Goal: Task Accomplishment & Management: Use online tool/utility

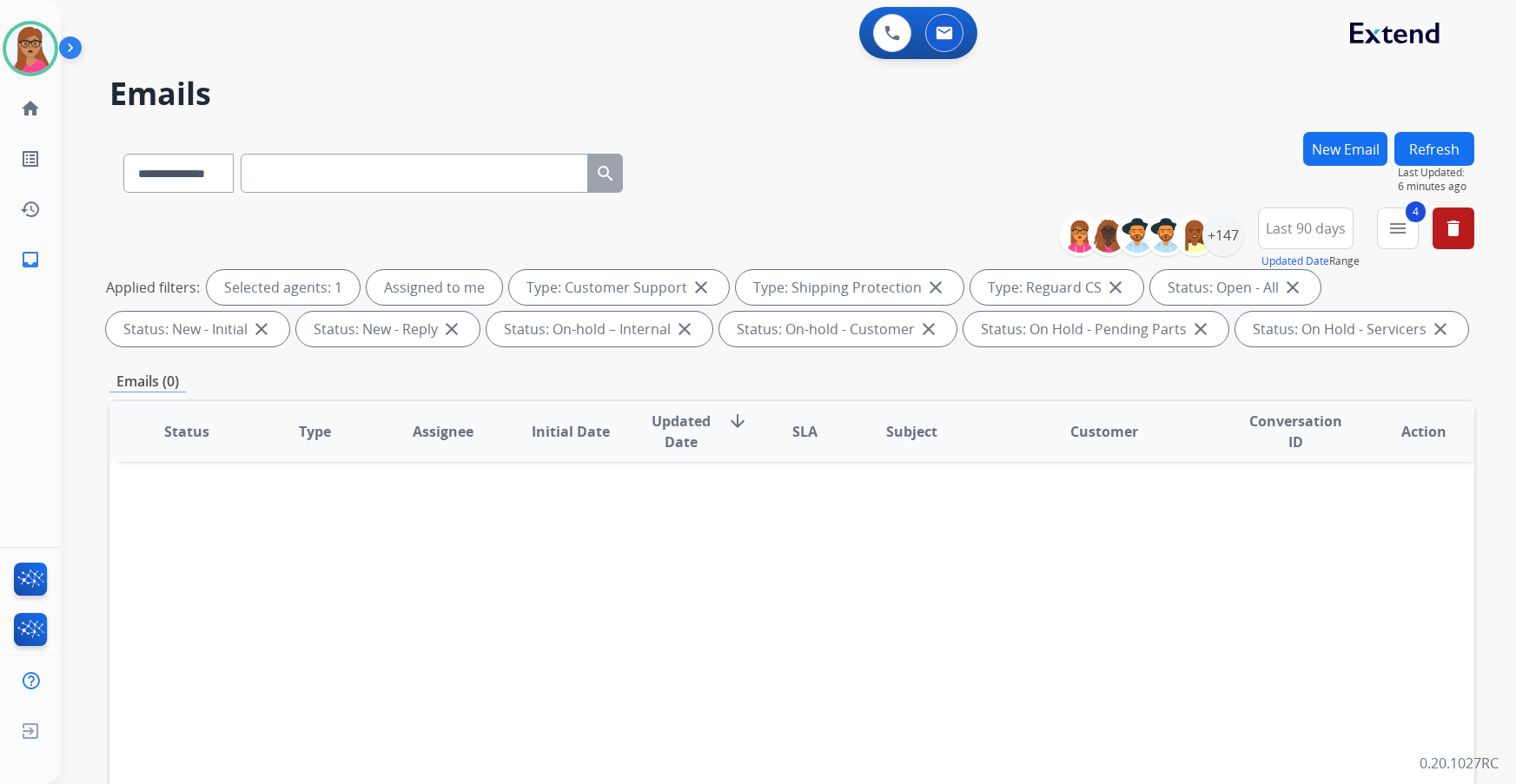
select select "**********"
click at [1231, 237] on div "+147" at bounding box center [1223, 236] width 42 height 42
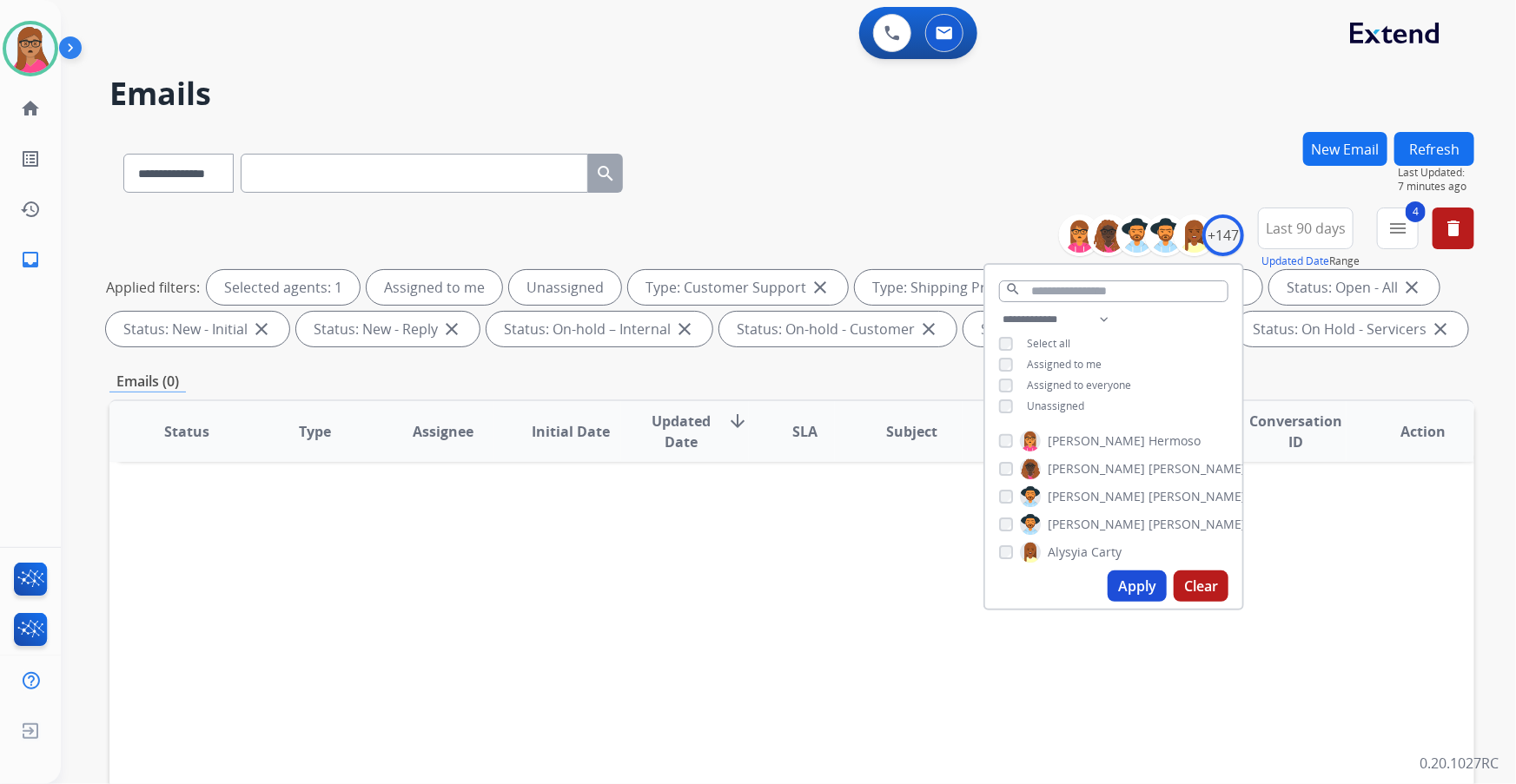
click at [1129, 592] on button "Apply" at bounding box center [1136, 586] width 59 height 31
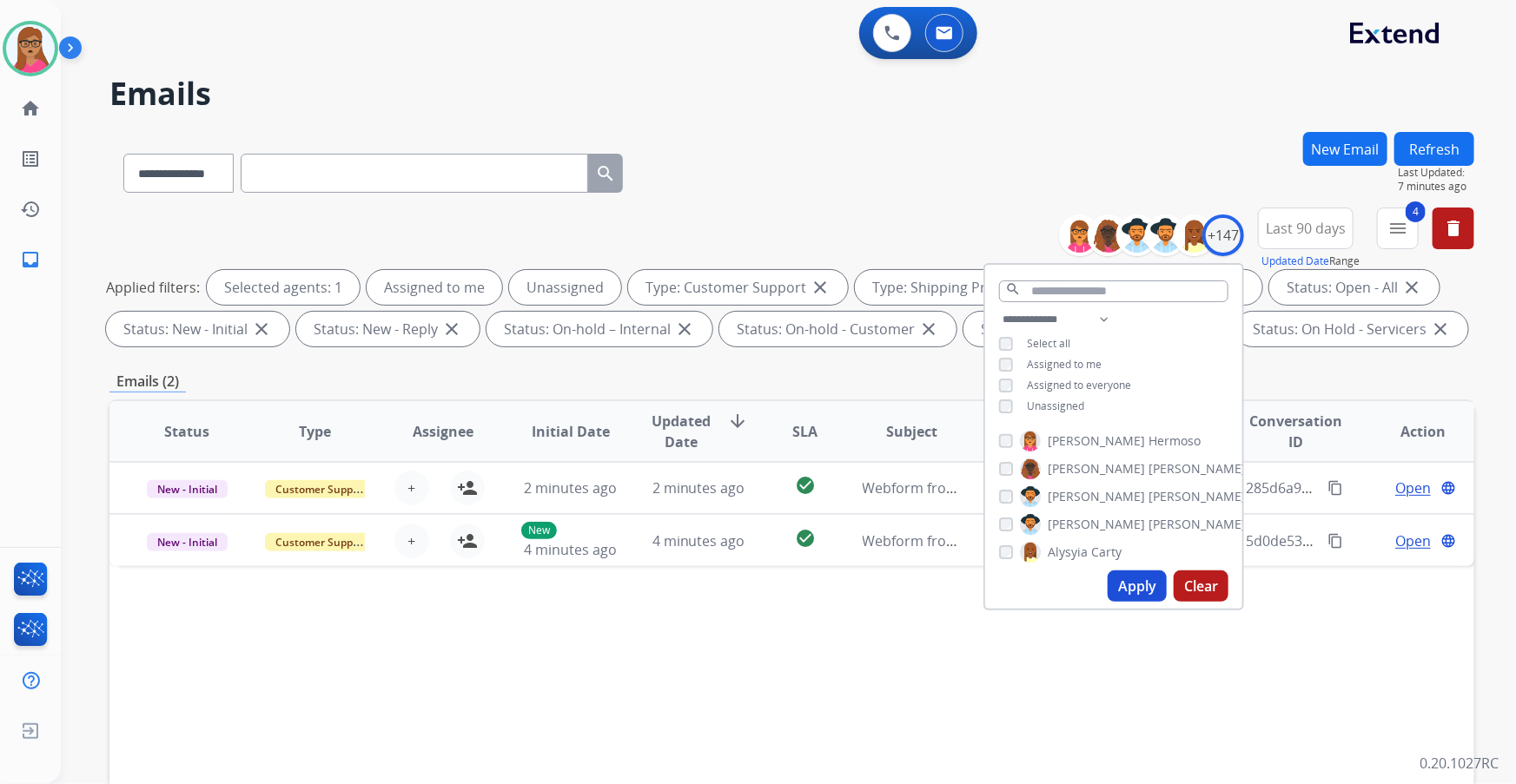
click at [397, 687] on div "Status Type Assignee Initial Date Updated Date arrow_downward SLA Subject Custo…" at bounding box center [792, 691] width 1365 height 582
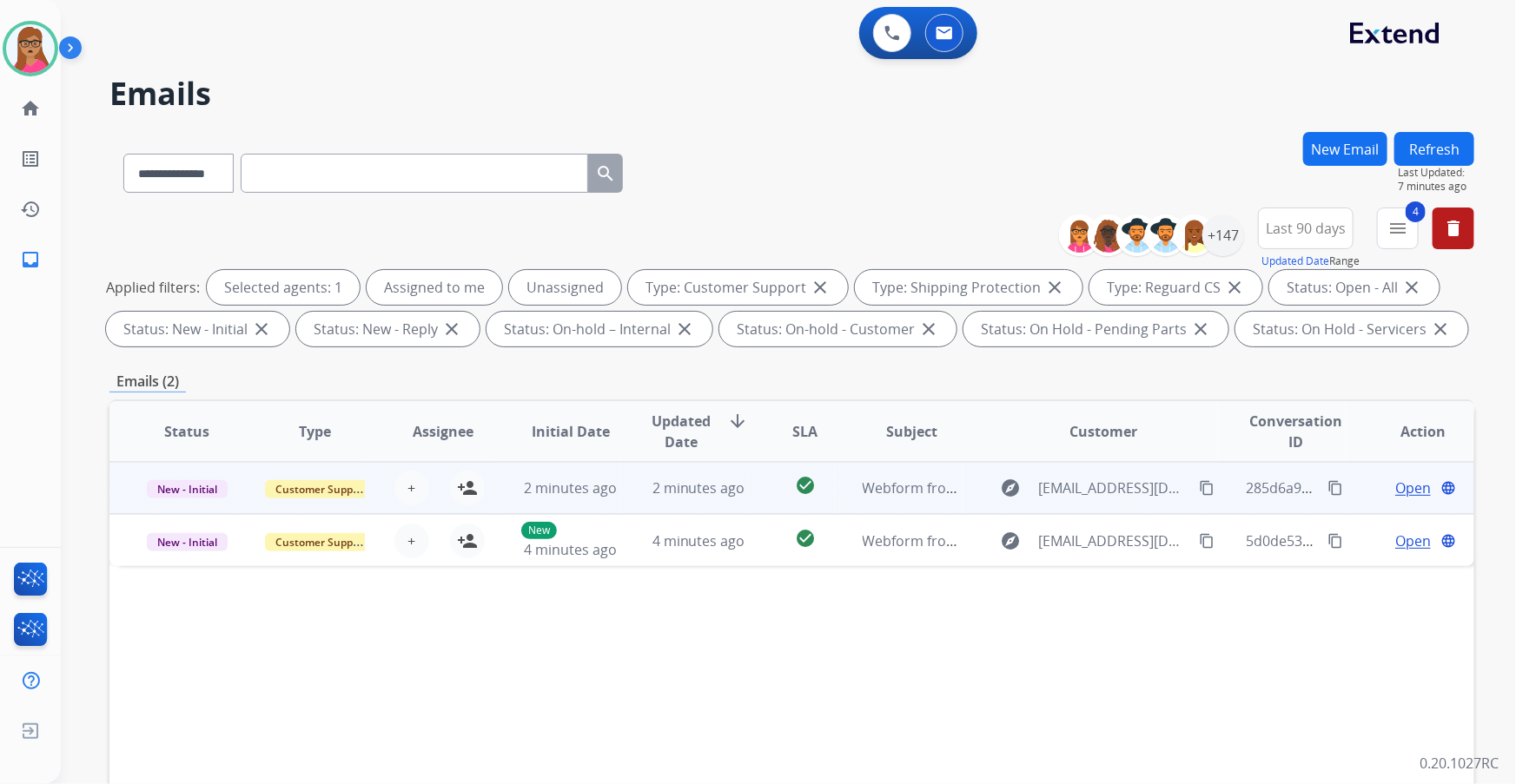
click at [187, 507] on td "New - Initial" at bounding box center [174, 488] width 128 height 52
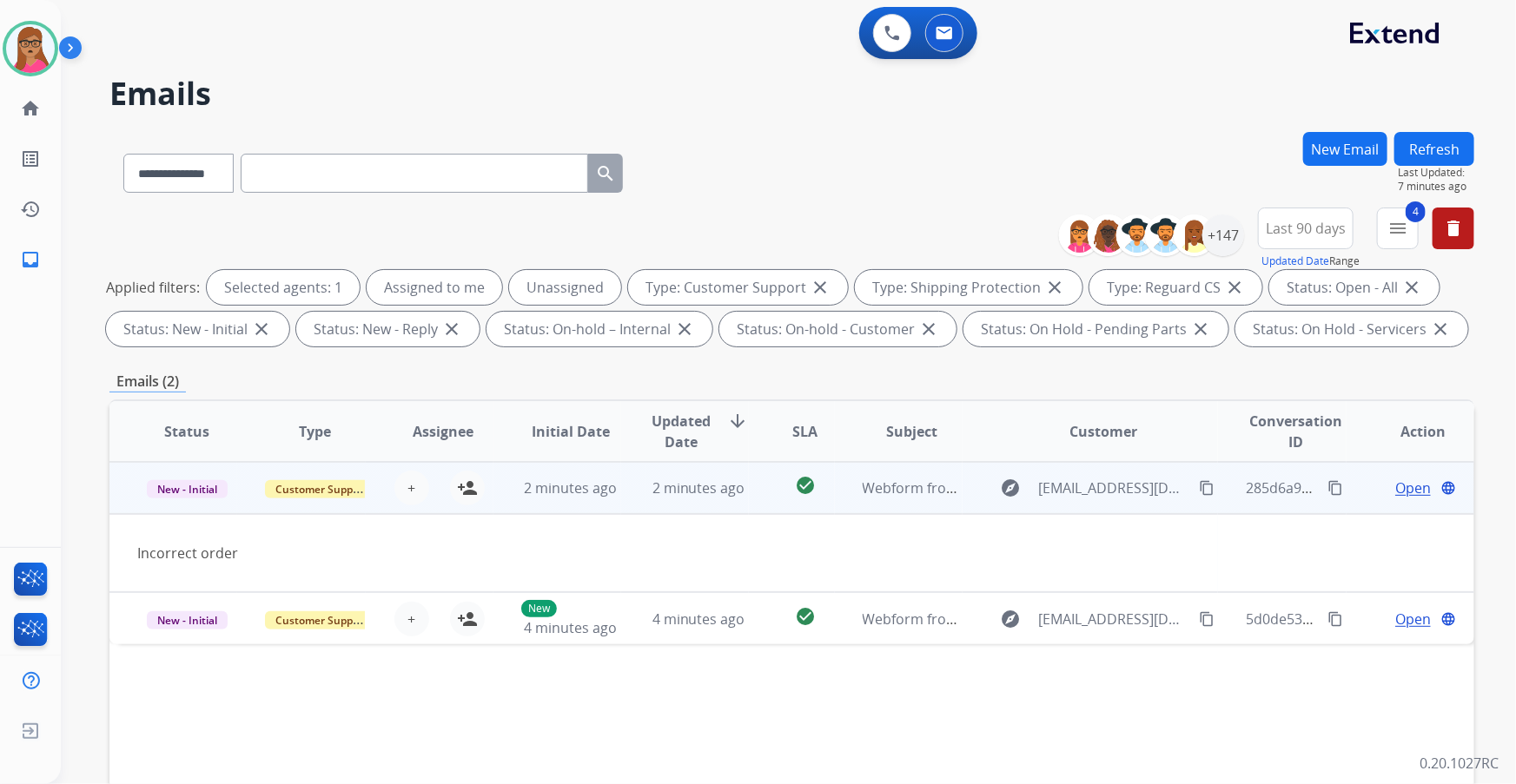
click at [187, 507] on td "New - Initial" at bounding box center [174, 488] width 128 height 52
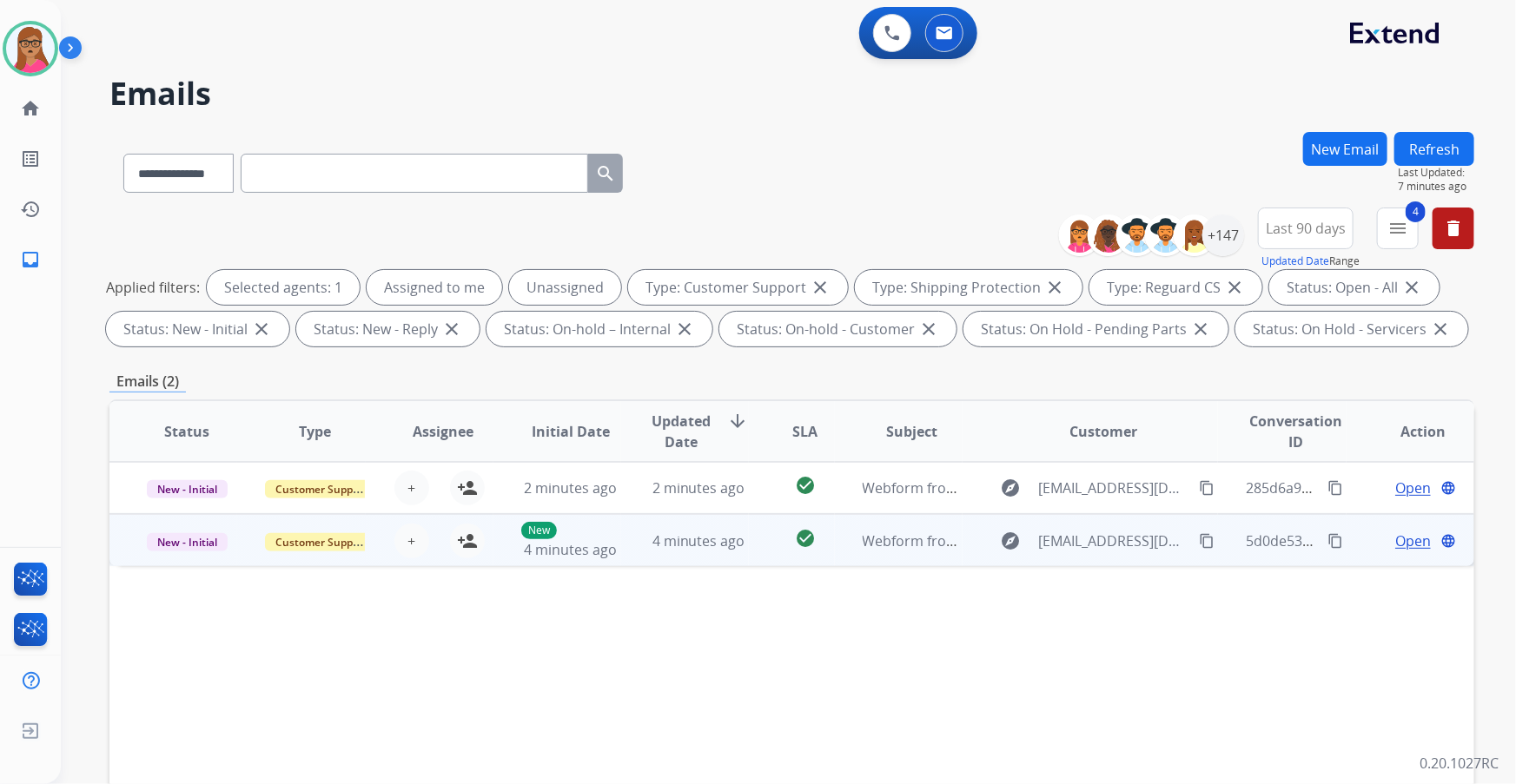
click at [190, 564] on td "New - Initial" at bounding box center [174, 540] width 128 height 52
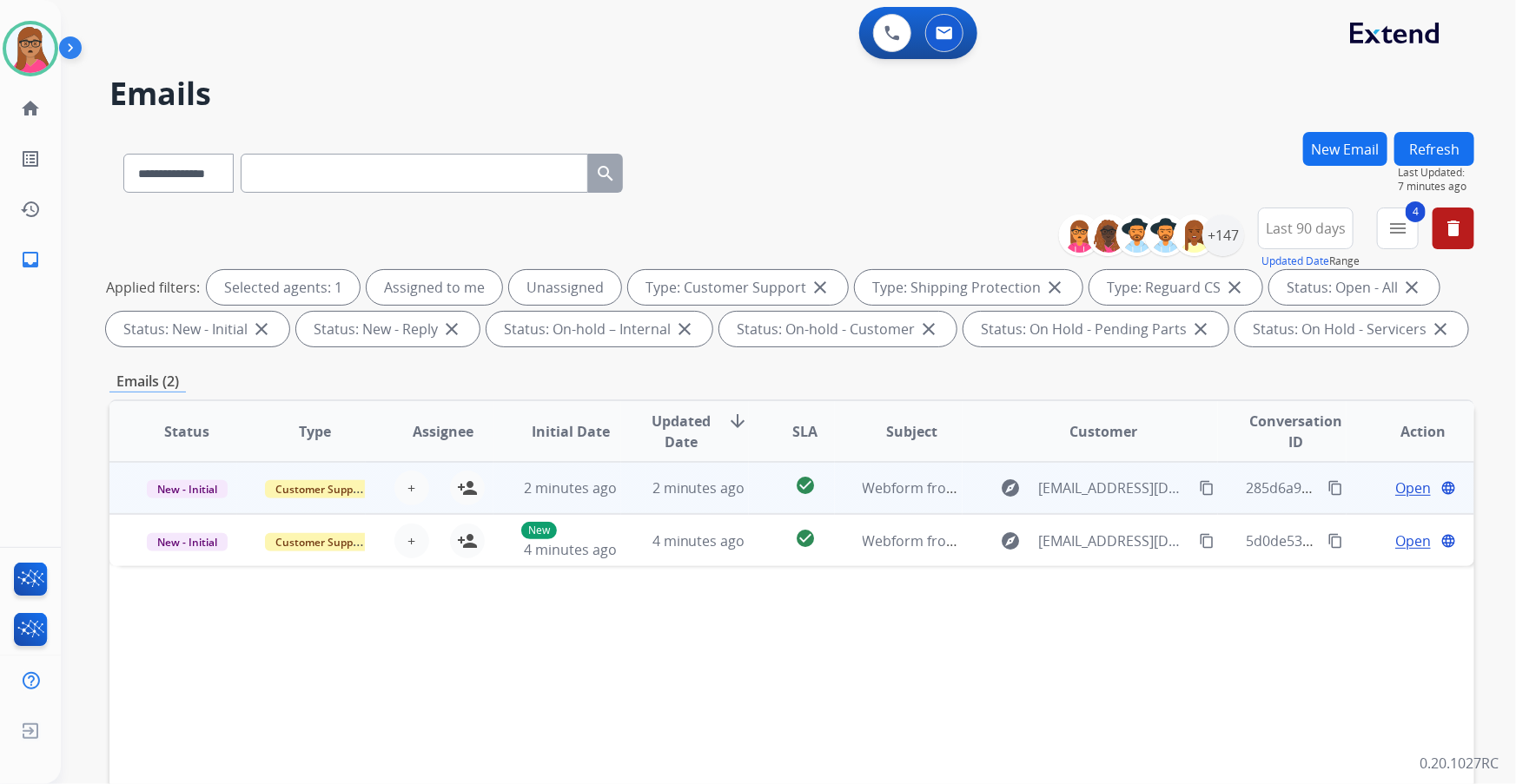
click at [198, 507] on td "New - Initial" at bounding box center [174, 488] width 128 height 52
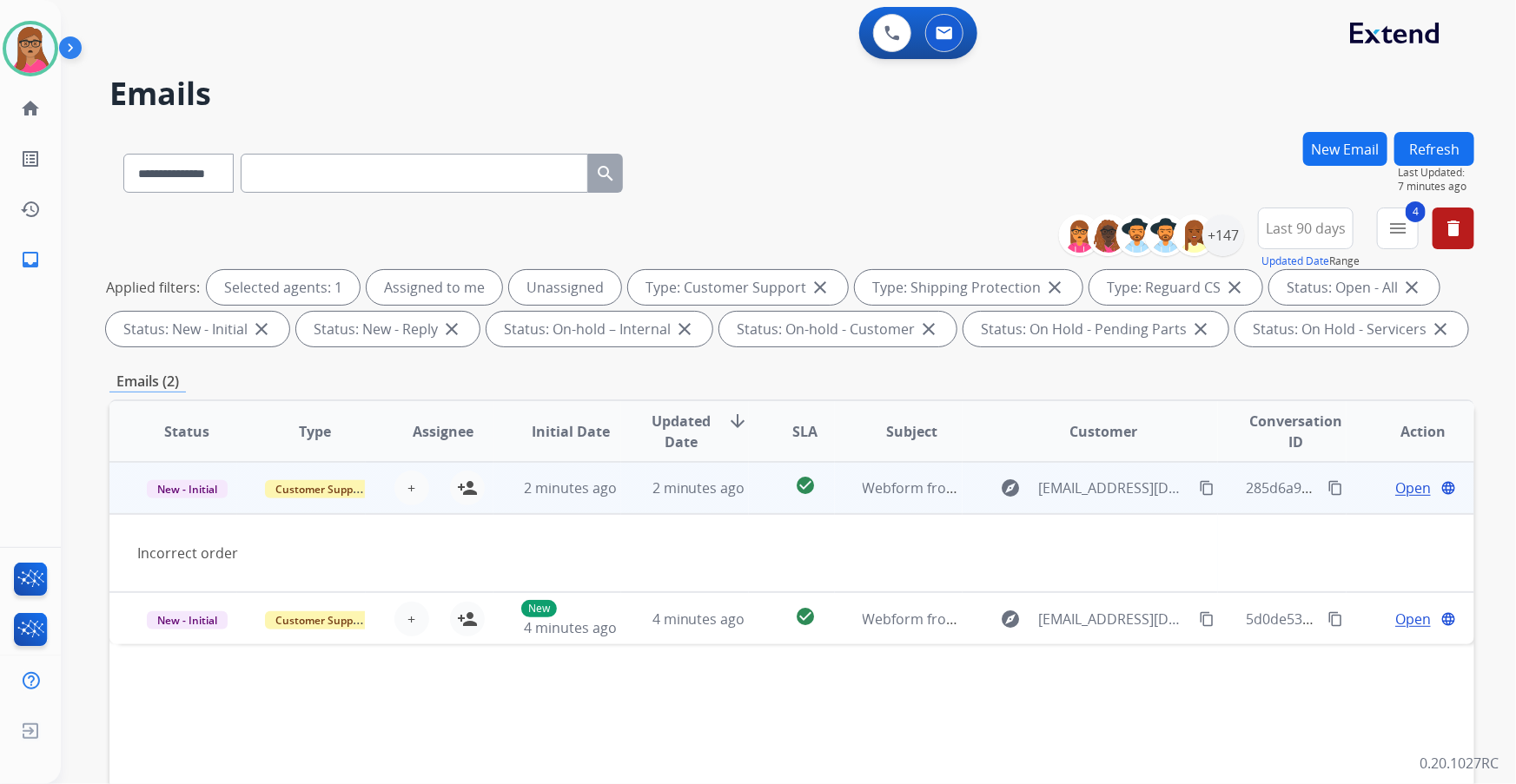
click at [197, 507] on td "New - Initial" at bounding box center [174, 488] width 128 height 52
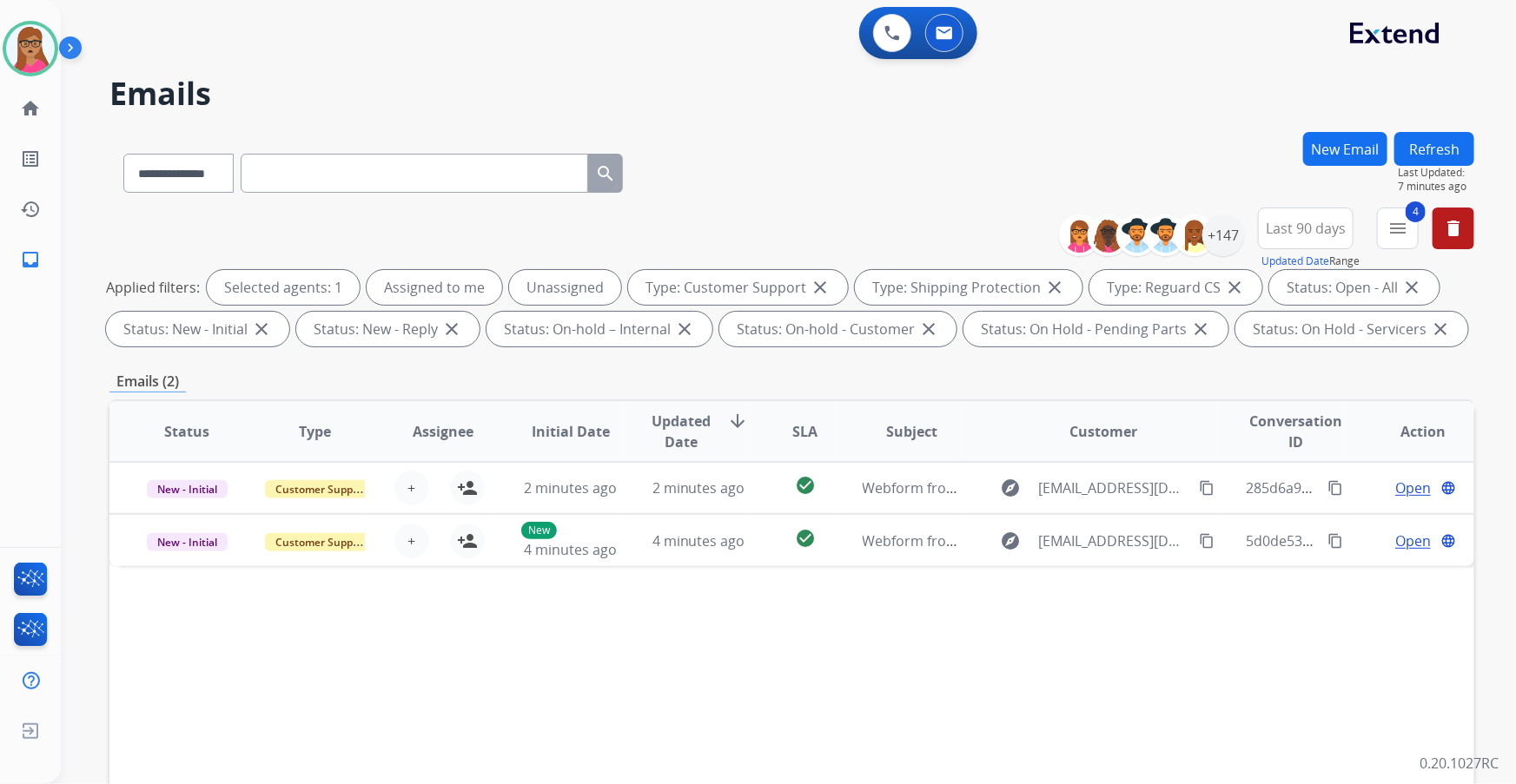
click at [1458, 143] on button "Refresh" at bounding box center [1434, 148] width 80 height 34
click at [1435, 135] on button "Refresh" at bounding box center [1434, 148] width 80 height 34
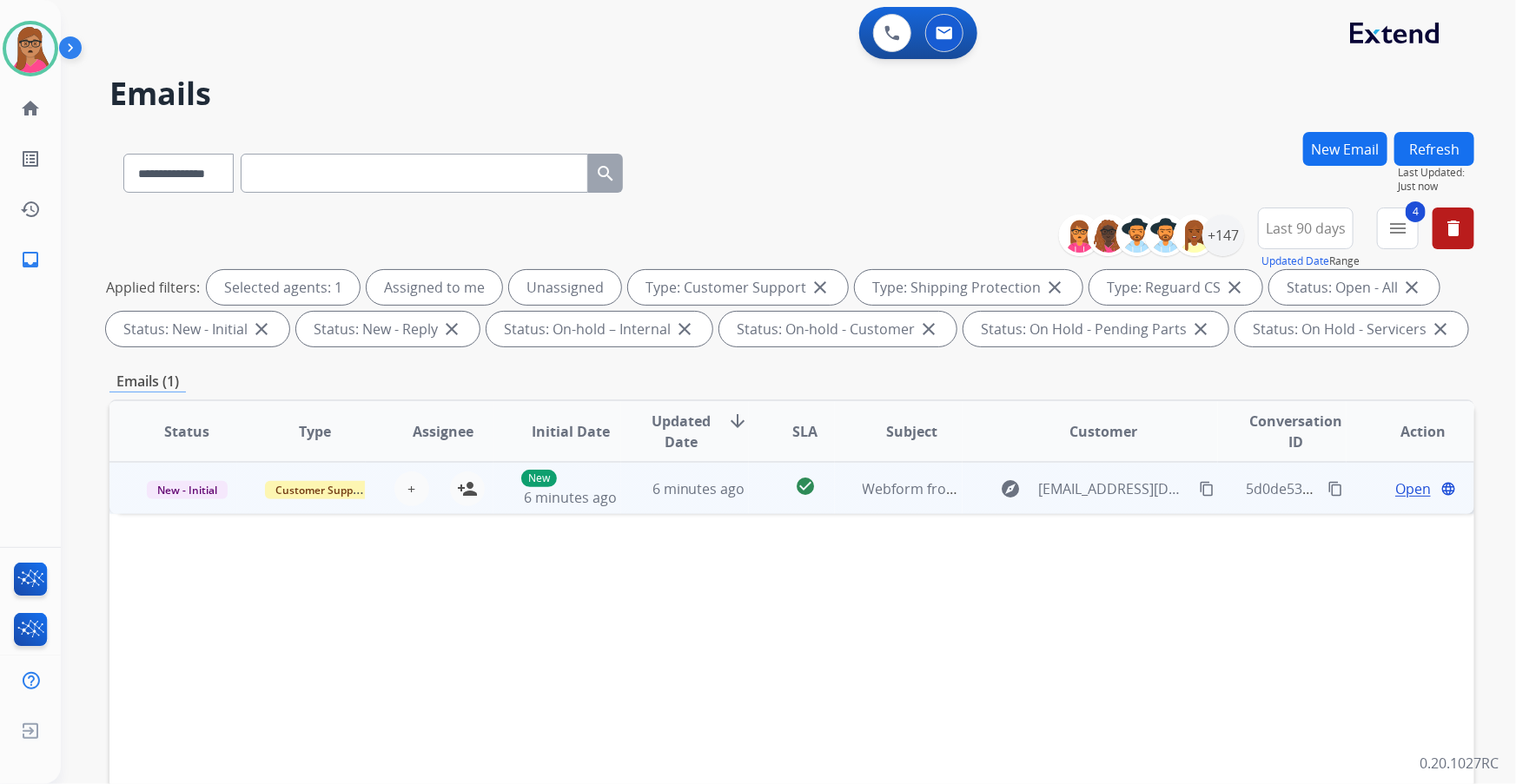
click at [193, 510] on td "New - Initial" at bounding box center [174, 488] width 128 height 52
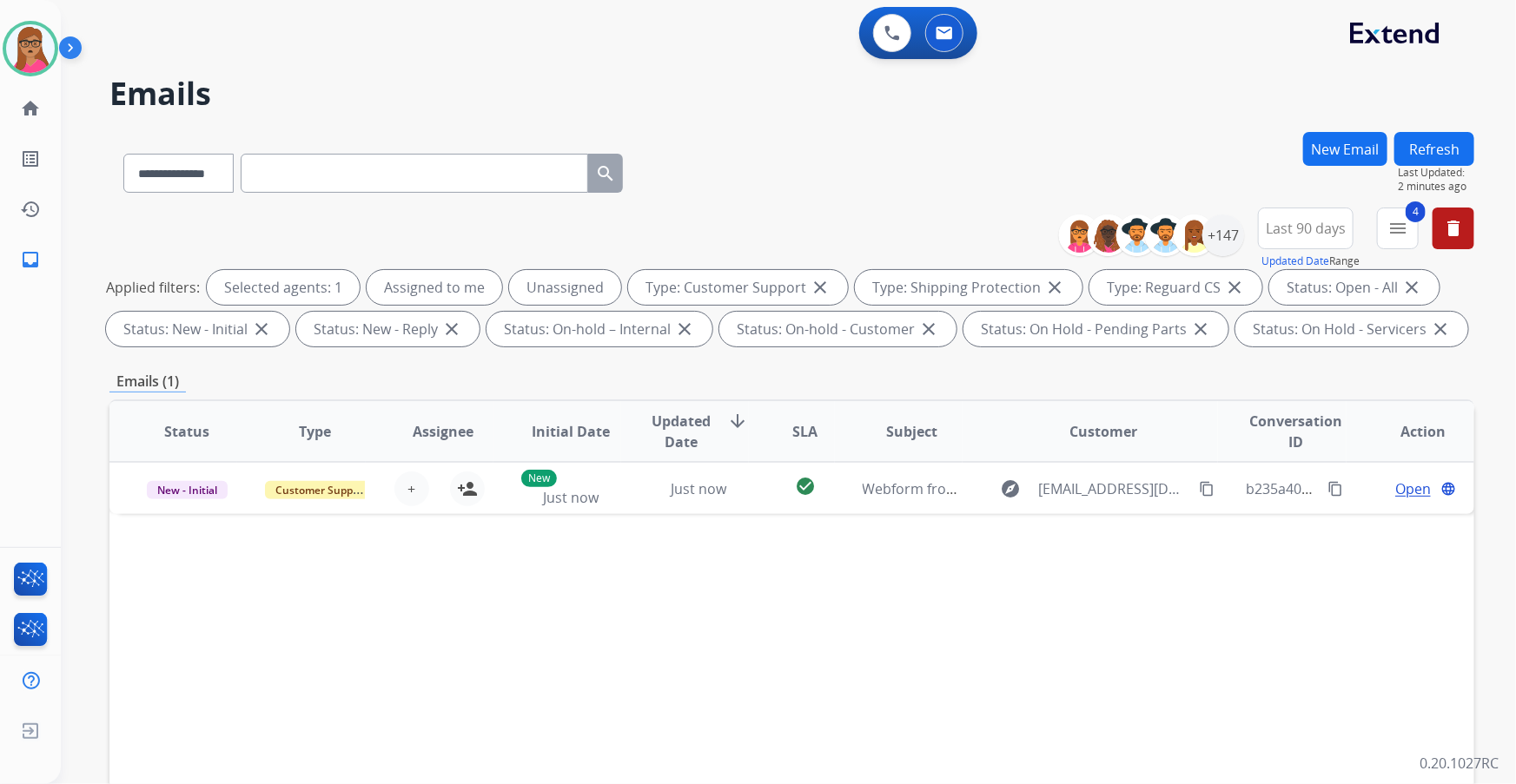
click at [1434, 146] on button "Refresh" at bounding box center [1434, 148] width 80 height 34
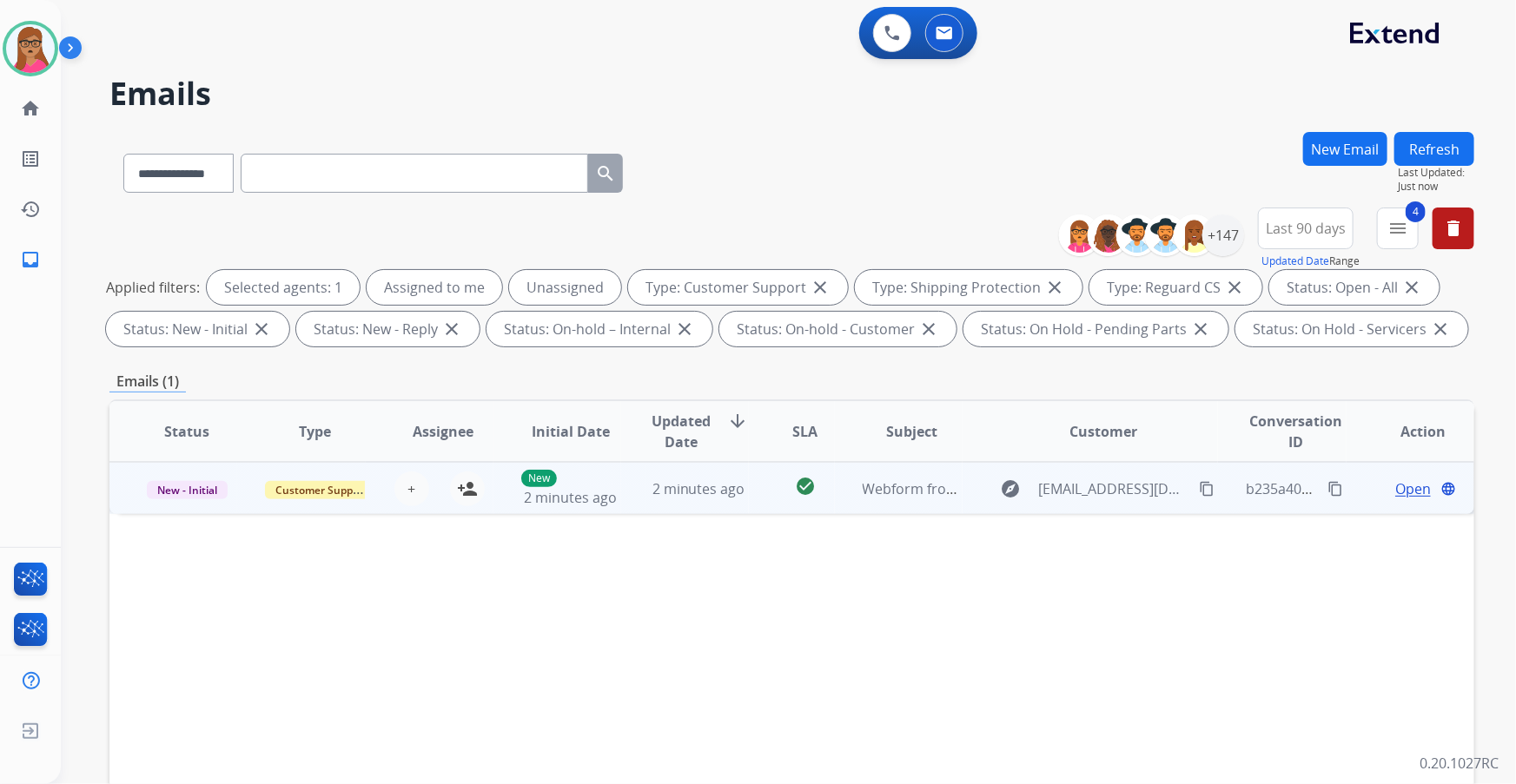
click at [176, 507] on td "New - Initial" at bounding box center [174, 488] width 128 height 52
click at [176, 504] on td "New - Initial" at bounding box center [174, 488] width 128 height 52
click at [1199, 488] on mat-icon "content_copy" at bounding box center [1206, 489] width 16 height 16
